Goal: Check status: Check status

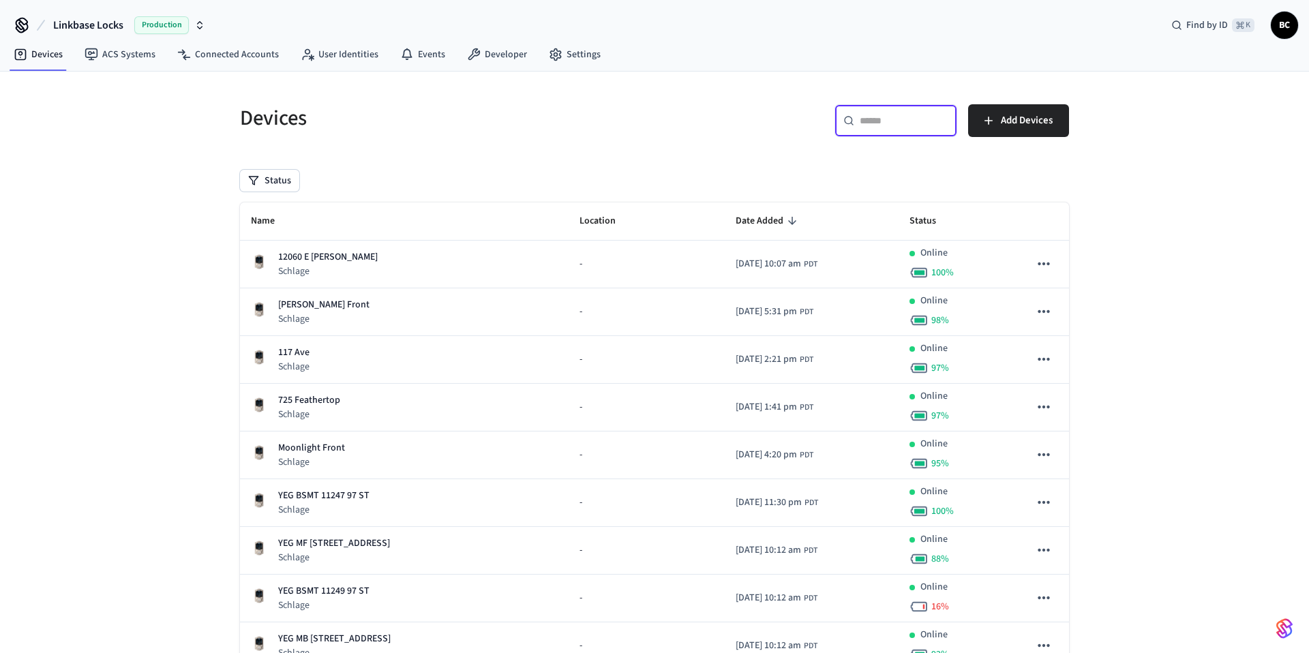
click at [902, 121] on input "text" at bounding box center [903, 121] width 89 height 14
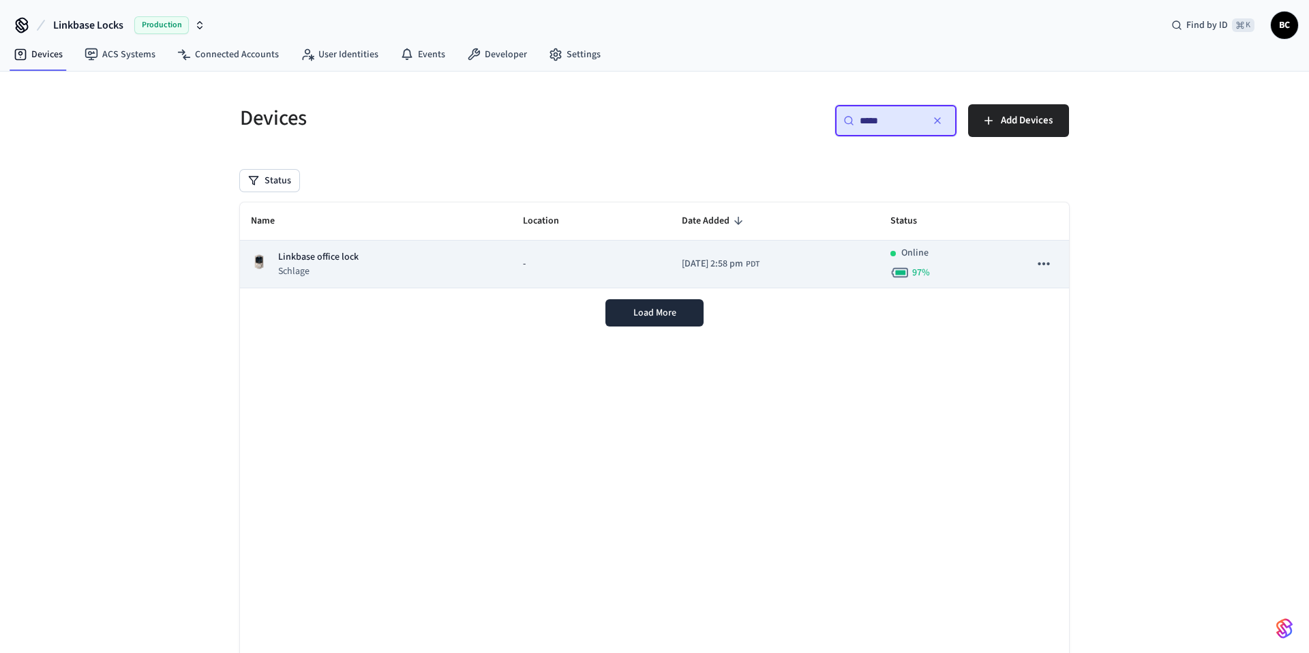
type input "*****"
click at [540, 253] on td "-" at bounding box center [591, 265] width 159 height 48
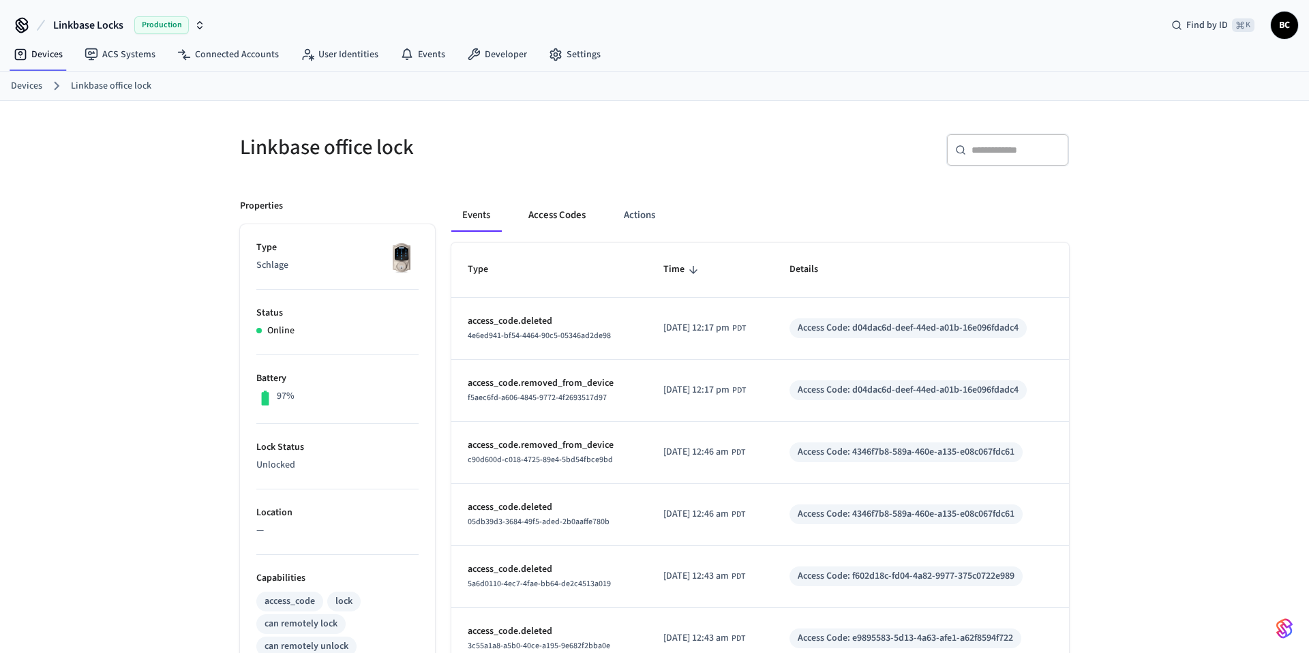
click at [556, 222] on button "Access Codes" at bounding box center [556, 215] width 79 height 33
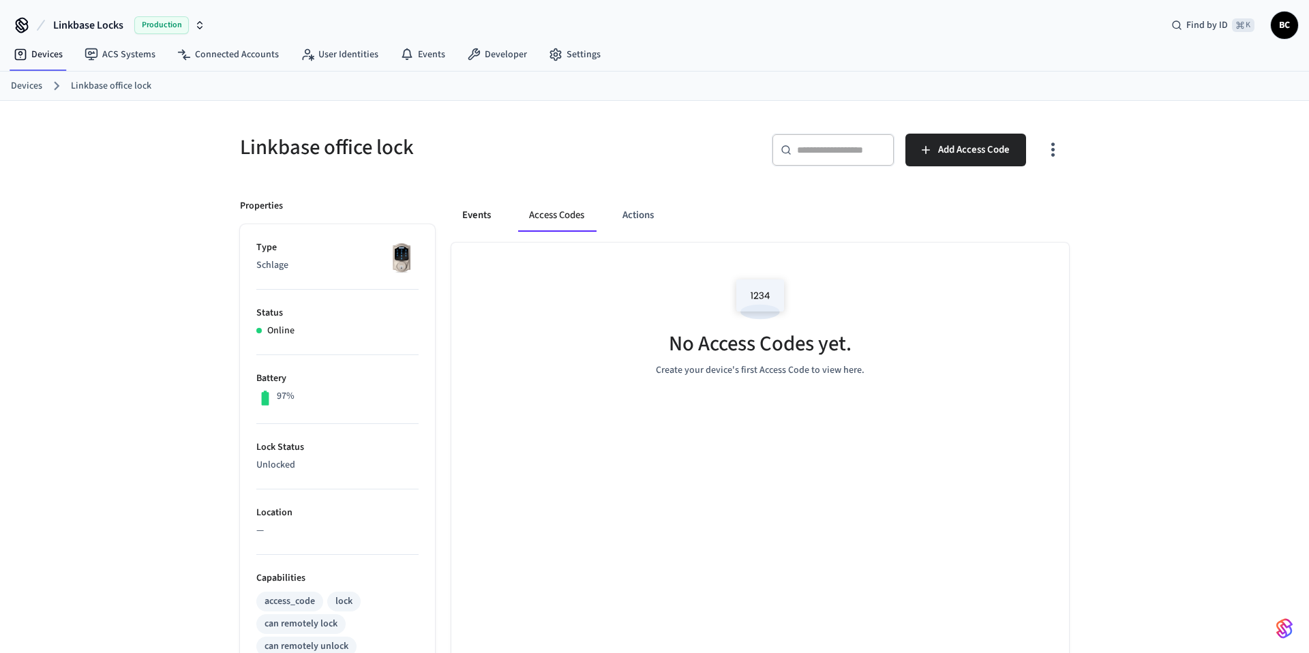
click at [493, 213] on button "Events" at bounding box center [476, 215] width 50 height 33
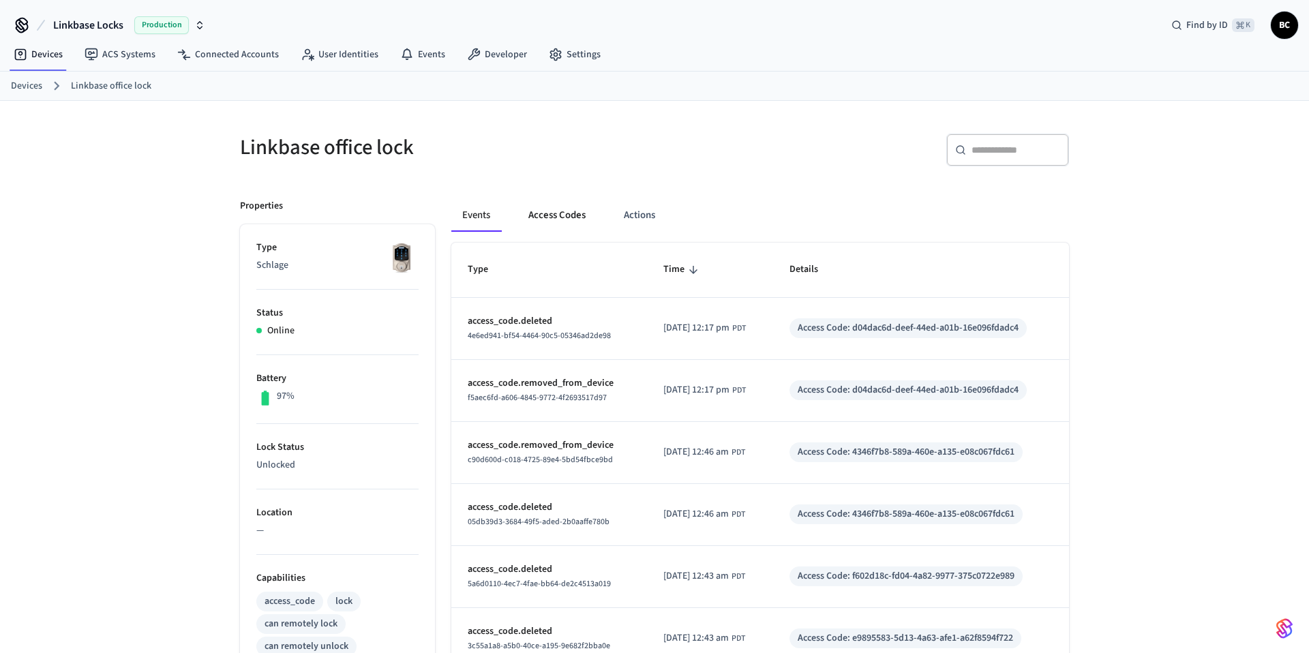
click at [591, 211] on button "Access Codes" at bounding box center [556, 215] width 79 height 33
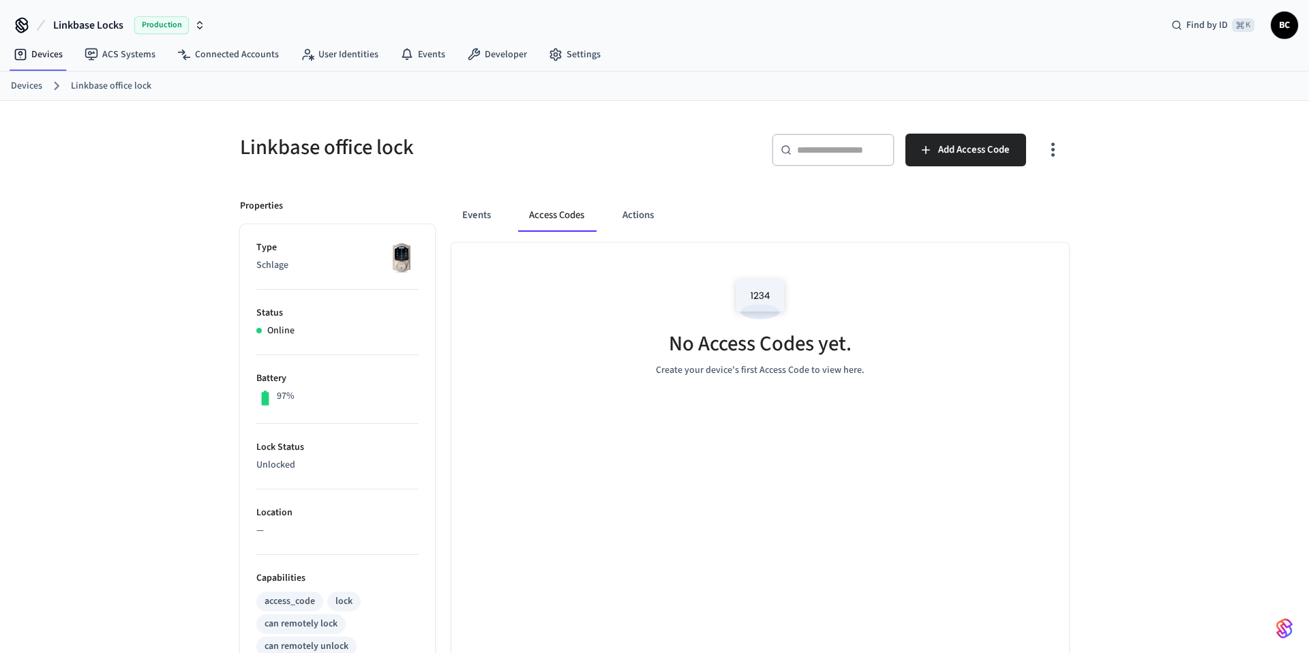
click at [503, 223] on div "Events Access Codes Actions" at bounding box center [759, 215] width 617 height 33
click at [485, 218] on button "Events" at bounding box center [476, 215] width 50 height 33
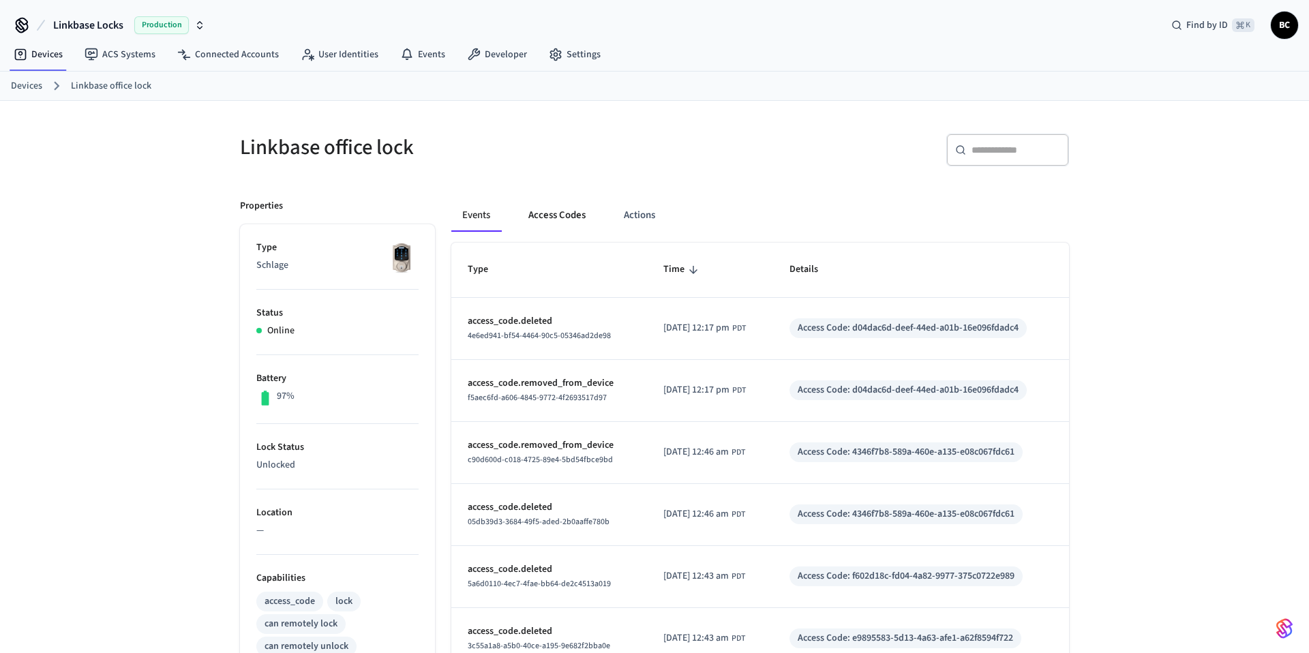
click at [540, 218] on button "Access Codes" at bounding box center [556, 215] width 79 height 33
